Goal: Task Accomplishment & Management: Manage account settings

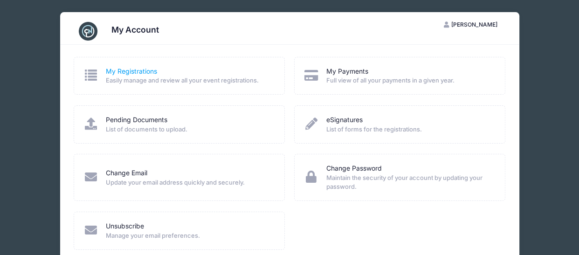
click at [129, 70] on link "My Registrations" at bounding box center [131, 72] width 51 height 10
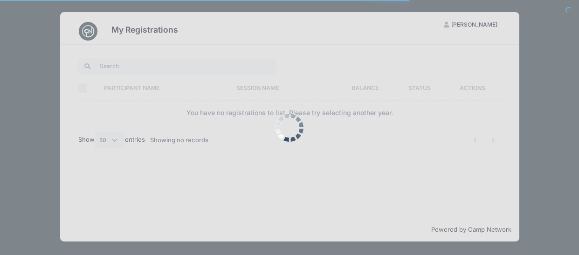
select select "50"
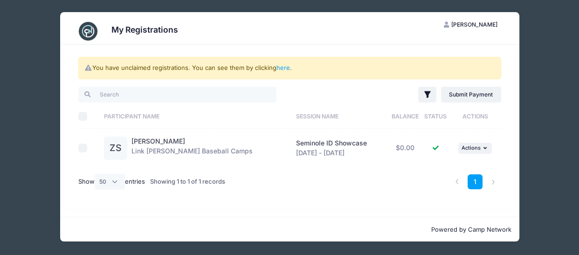
click at [83, 149] on input "checkbox" at bounding box center [82, 148] width 9 height 9
checkbox input "true"
drag, startPoint x: 466, startPoint y: 148, endPoint x: 475, endPoint y: 150, distance: 9.1
click at [469, 149] on span "Actions" at bounding box center [470, 148] width 19 height 7
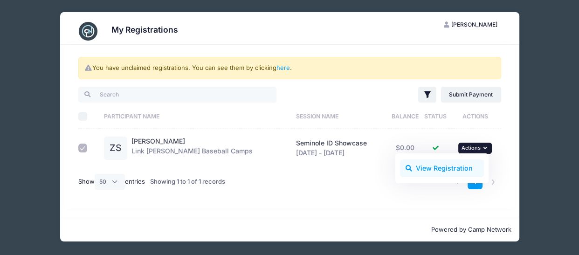
click at [432, 169] on link "View Registration" at bounding box center [442, 168] width 84 height 18
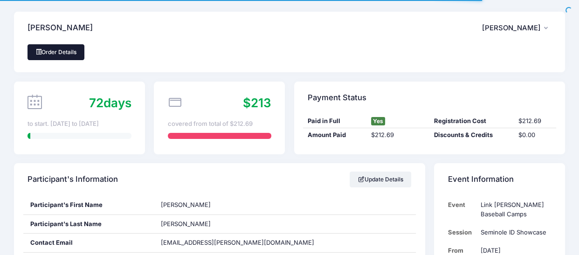
click at [67, 53] on link "Order Details" at bounding box center [56, 52] width 57 height 16
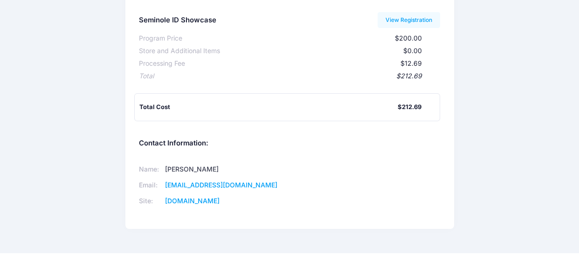
scroll to position [121, 0]
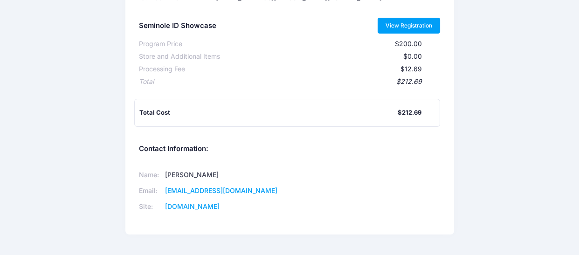
click at [404, 25] on link "View Registration" at bounding box center [409, 26] width 63 height 16
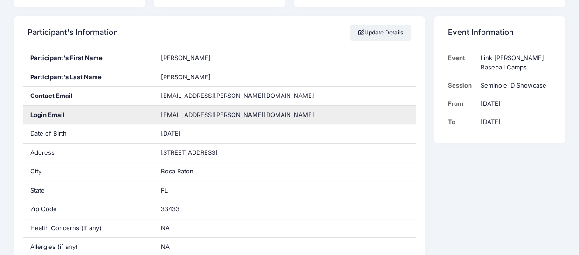
scroll to position [145, 0]
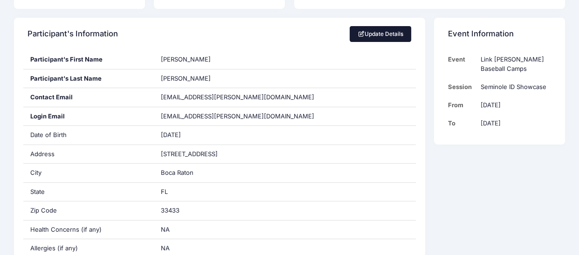
click at [377, 34] on link "Update Details" at bounding box center [381, 34] width 62 height 16
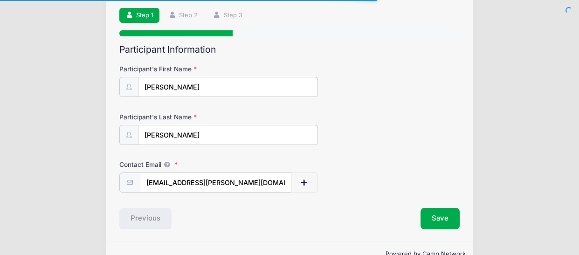
scroll to position [63, 0]
click at [438, 194] on div "Participant Information Participant's First Name Zack Participant's Last Name […" at bounding box center [289, 136] width 340 height 185
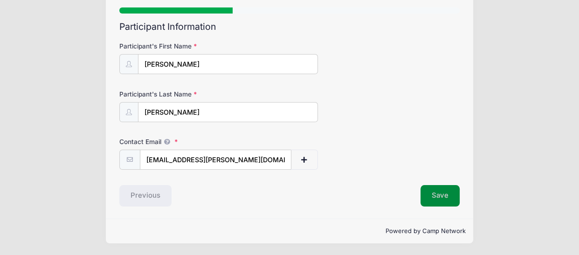
click at [446, 197] on button "Save" at bounding box center [440, 195] width 39 height 21
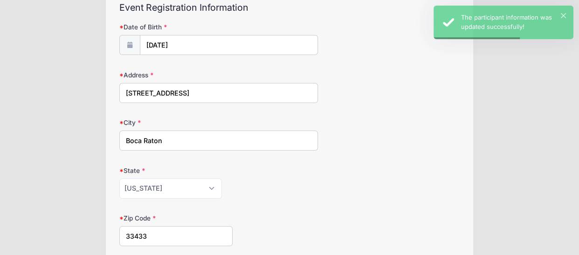
scroll to position [357, 0]
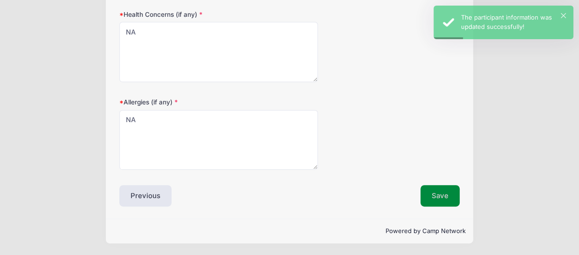
click at [435, 200] on button "Save" at bounding box center [440, 195] width 39 height 21
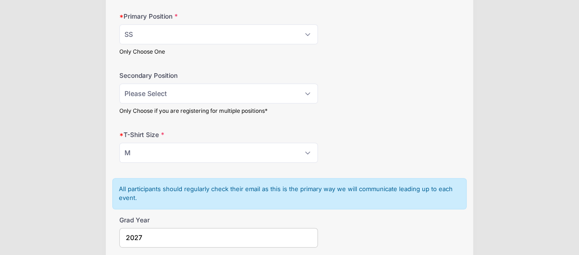
scroll to position [504, 0]
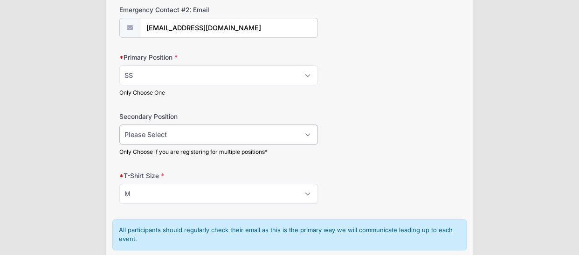
click at [310, 134] on select "Please Select RHP LHP C 1B 2B 3B SS OF" at bounding box center [218, 134] width 199 height 20
select select "RHP"
click at [119, 124] on select "Please Select RHP LHP C 1B 2B 3B SS OF" at bounding box center [218, 134] width 199 height 20
click at [416, 141] on div "Secondary Position Please Select RHP LHP C 1B 2B 3B SS OF Only Choose if you ar…" at bounding box center [289, 134] width 340 height 44
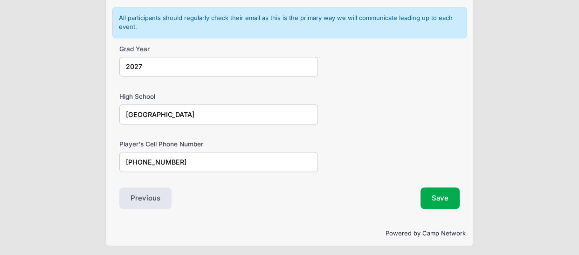
scroll to position [718, 0]
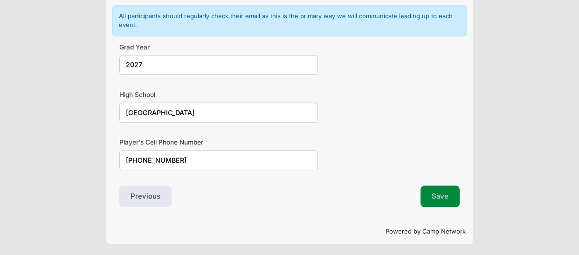
click at [441, 193] on button "Save" at bounding box center [440, 196] width 39 height 21
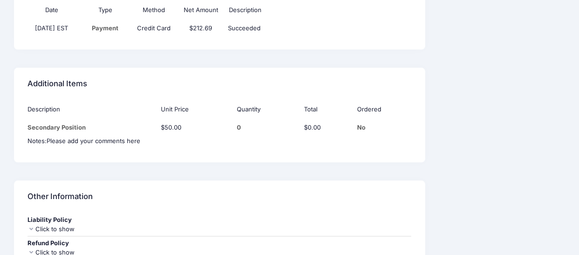
scroll to position [755, 0]
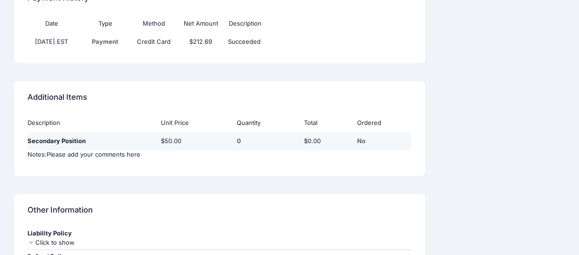
click at [75, 141] on td "Secondary Position" at bounding box center [92, 141] width 129 height 18
click at [365, 140] on div "No" at bounding box center [384, 141] width 55 height 9
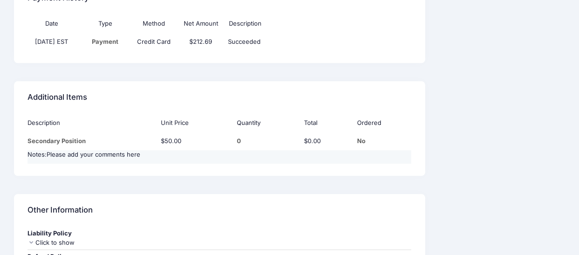
click at [107, 155] on div "Please add your comments here" at bounding box center [94, 154] width 94 height 9
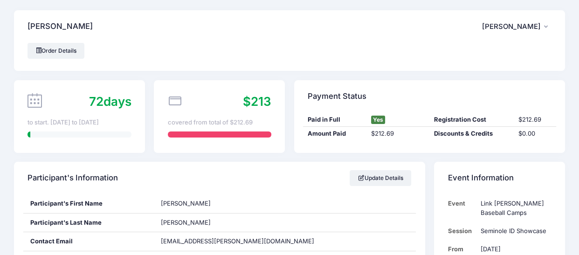
scroll to position [0, 0]
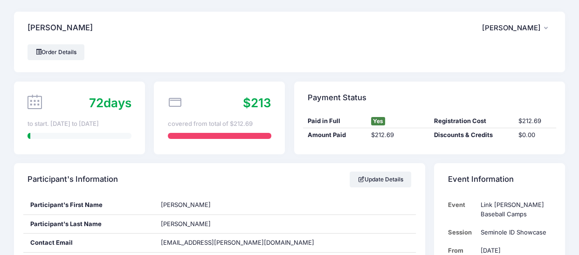
click at [538, 30] on span "[PERSON_NAME]" at bounding box center [511, 28] width 59 height 8
click at [465, 83] on link "Logout" at bounding box center [493, 78] width 108 height 18
